Goal: Find specific page/section: Find specific page/section

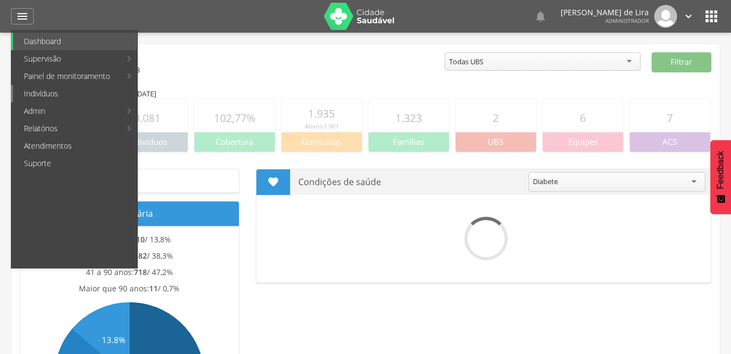
click at [60, 95] on link "Indivíduos" at bounding box center [75, 93] width 124 height 17
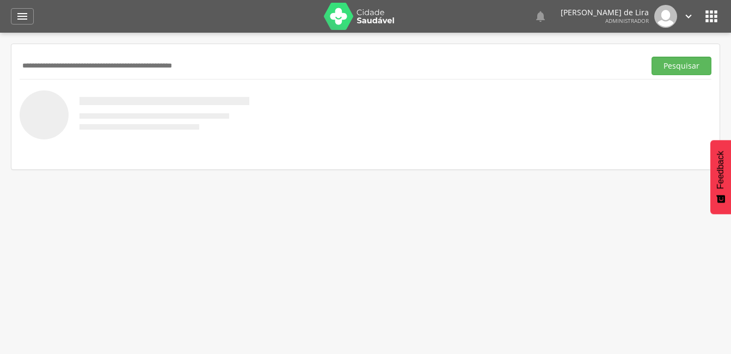
click at [94, 70] on input "text" at bounding box center [330, 66] width 621 height 18
type input "**********"
click at [685, 73] on button "Pesquisar" at bounding box center [681, 66] width 60 height 18
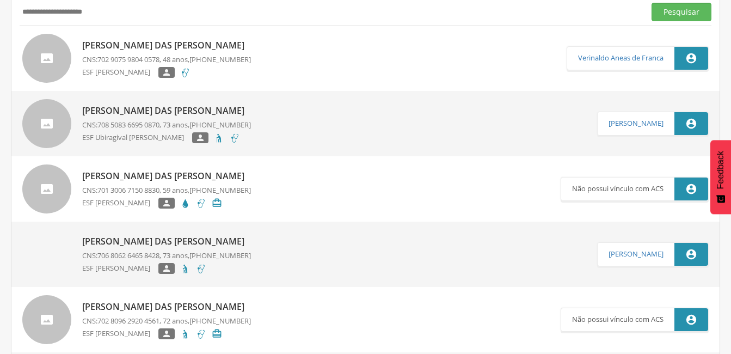
scroll to position [54, 0]
click at [114, 239] on p "Maria das Graças Silva Pereira" at bounding box center [166, 240] width 169 height 13
type input "**********"
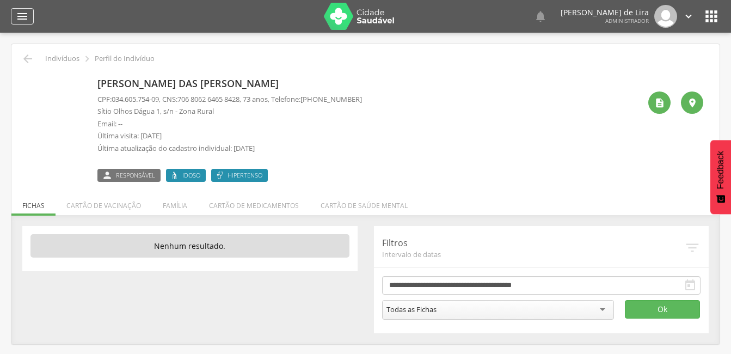
click at [18, 17] on icon "" at bounding box center [22, 16] width 13 height 13
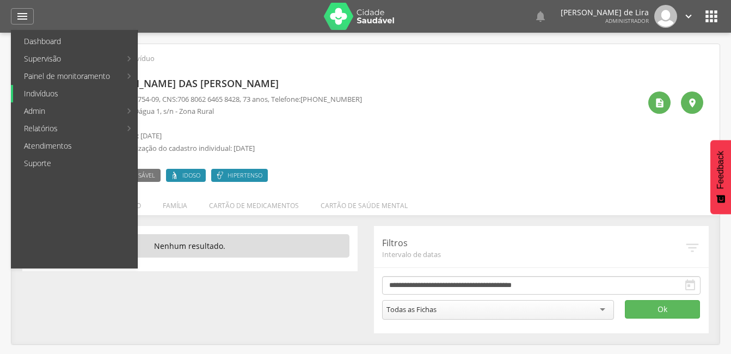
click at [53, 93] on link "Indivíduos" at bounding box center [75, 93] width 124 height 17
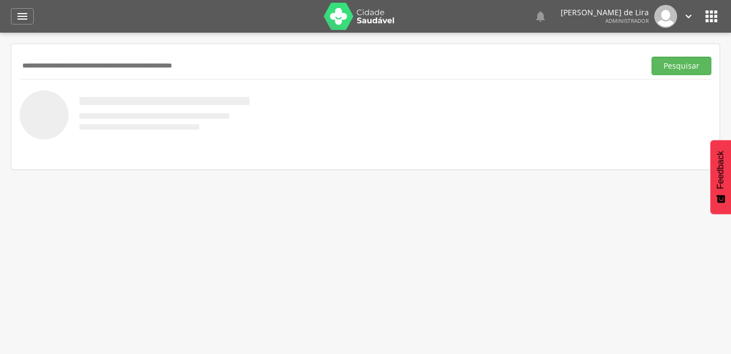
click at [73, 64] on input "text" at bounding box center [330, 66] width 621 height 18
type input "*******"
click at [657, 61] on button "Pesquisar" at bounding box center [681, 66] width 60 height 18
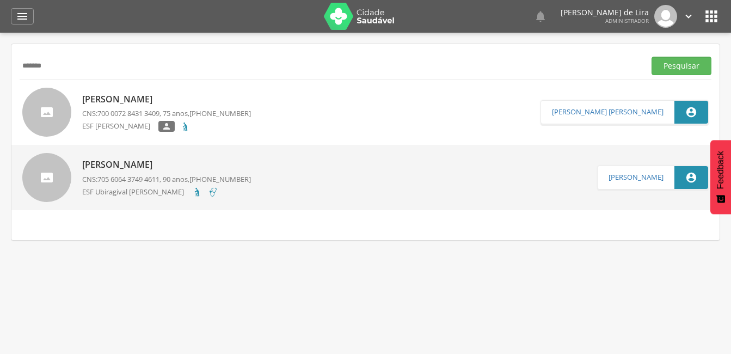
click at [160, 161] on p "[PERSON_NAME]" at bounding box center [166, 164] width 169 height 13
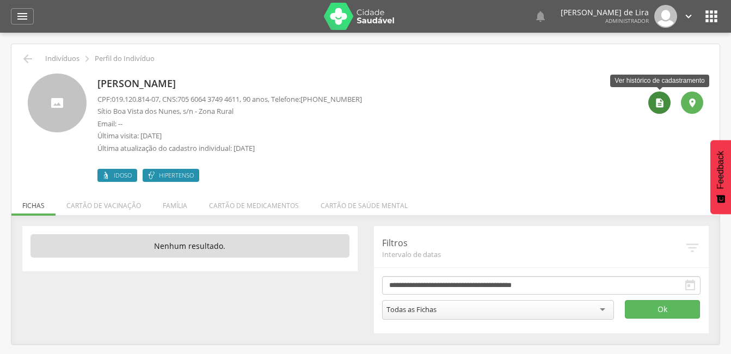
click at [658, 109] on div "" at bounding box center [659, 102] width 22 height 22
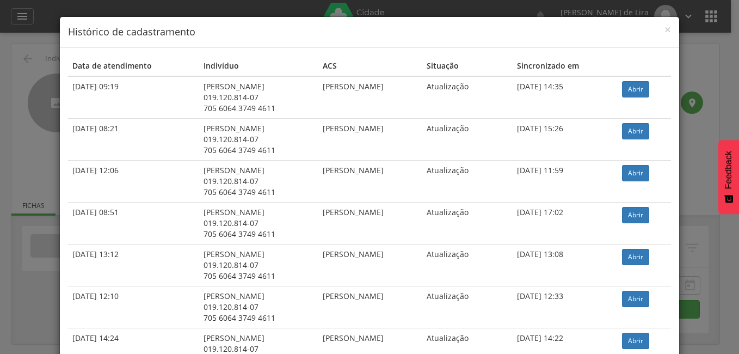
click at [635, 80] on td "Abrir" at bounding box center [643, 97] width 53 height 42
click at [634, 85] on link "Abrir" at bounding box center [635, 89] width 27 height 16
click at [1, 21] on div "× Histórico de cadastramento Data de atendimento Indivíduo ACS Situação Sincron…" at bounding box center [369, 177] width 739 height 354
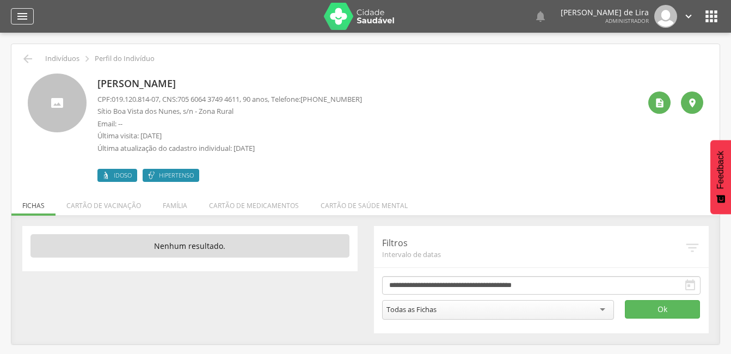
click at [12, 14] on div "" at bounding box center [22, 16] width 23 height 16
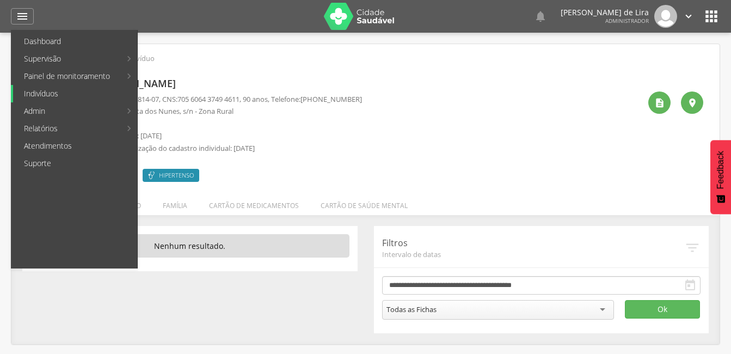
click at [65, 100] on link "Indivíduos" at bounding box center [75, 93] width 124 height 17
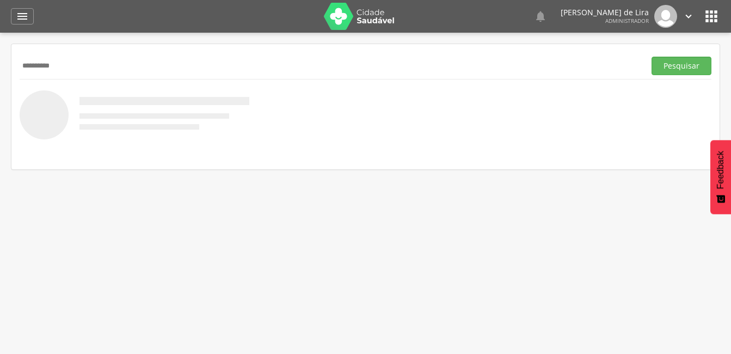
click at [651, 57] on button "Pesquisar" at bounding box center [681, 66] width 60 height 18
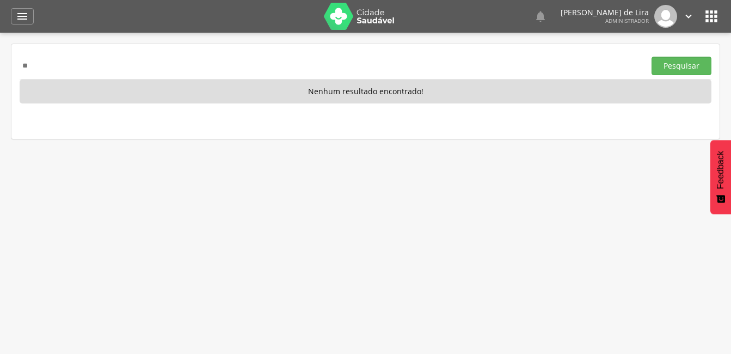
type input "*"
